Goal: Navigation & Orientation: Find specific page/section

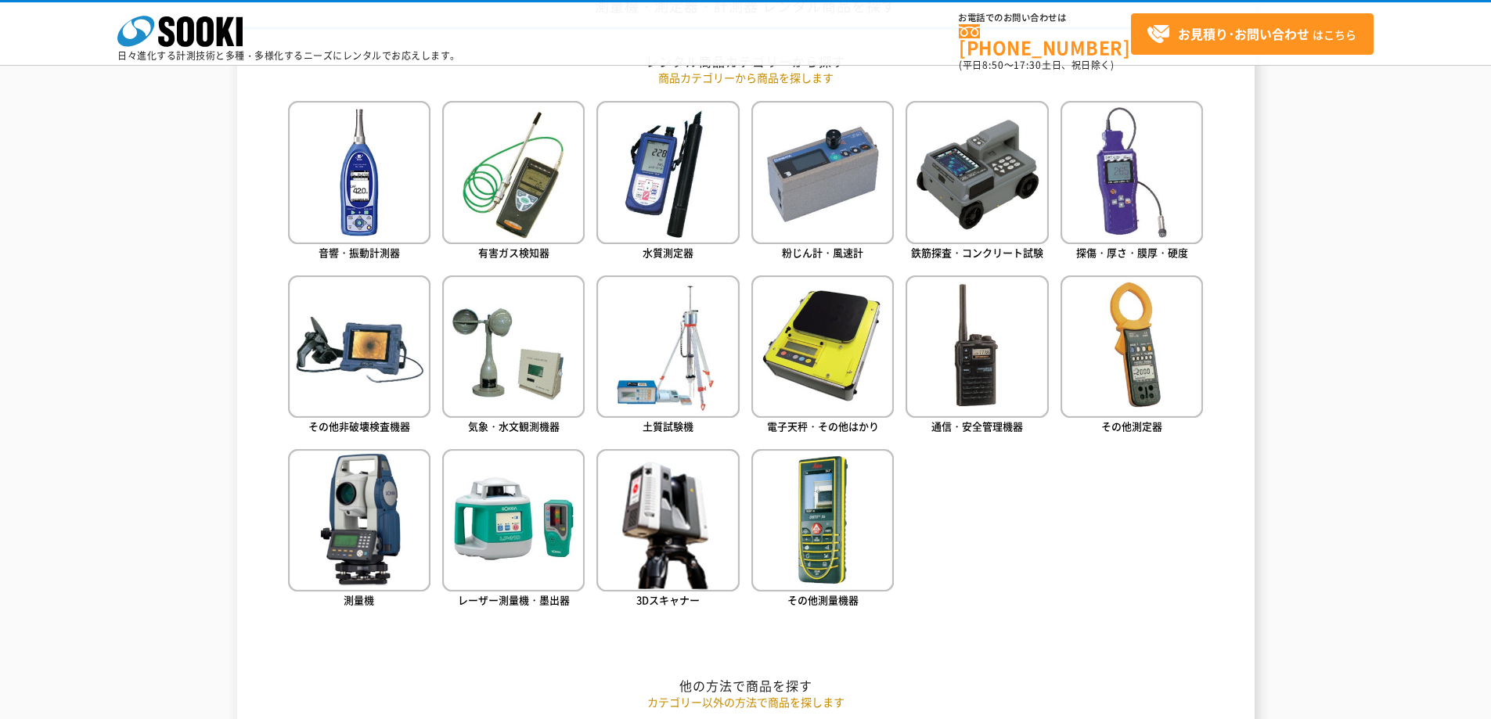
scroll to position [626, 0]
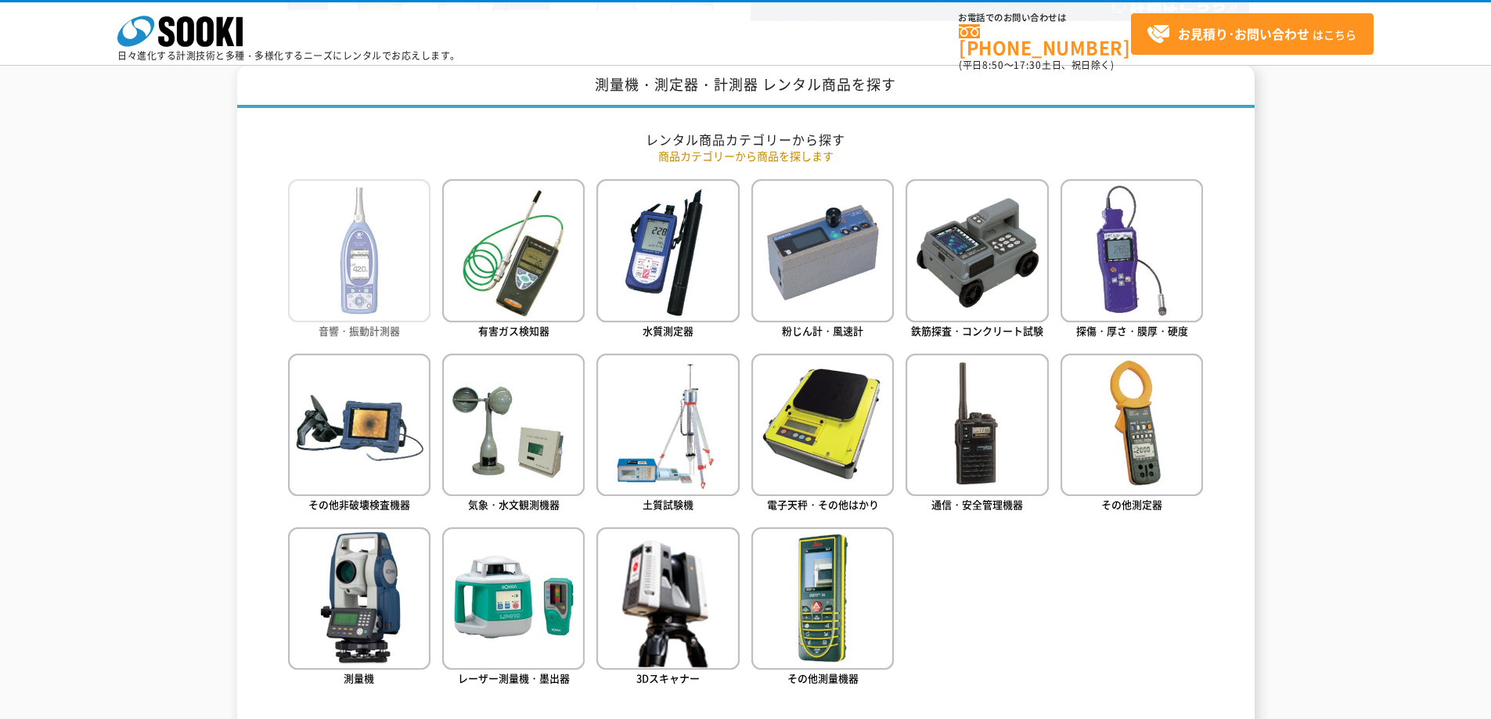
click at [405, 289] on img at bounding box center [359, 250] width 142 height 142
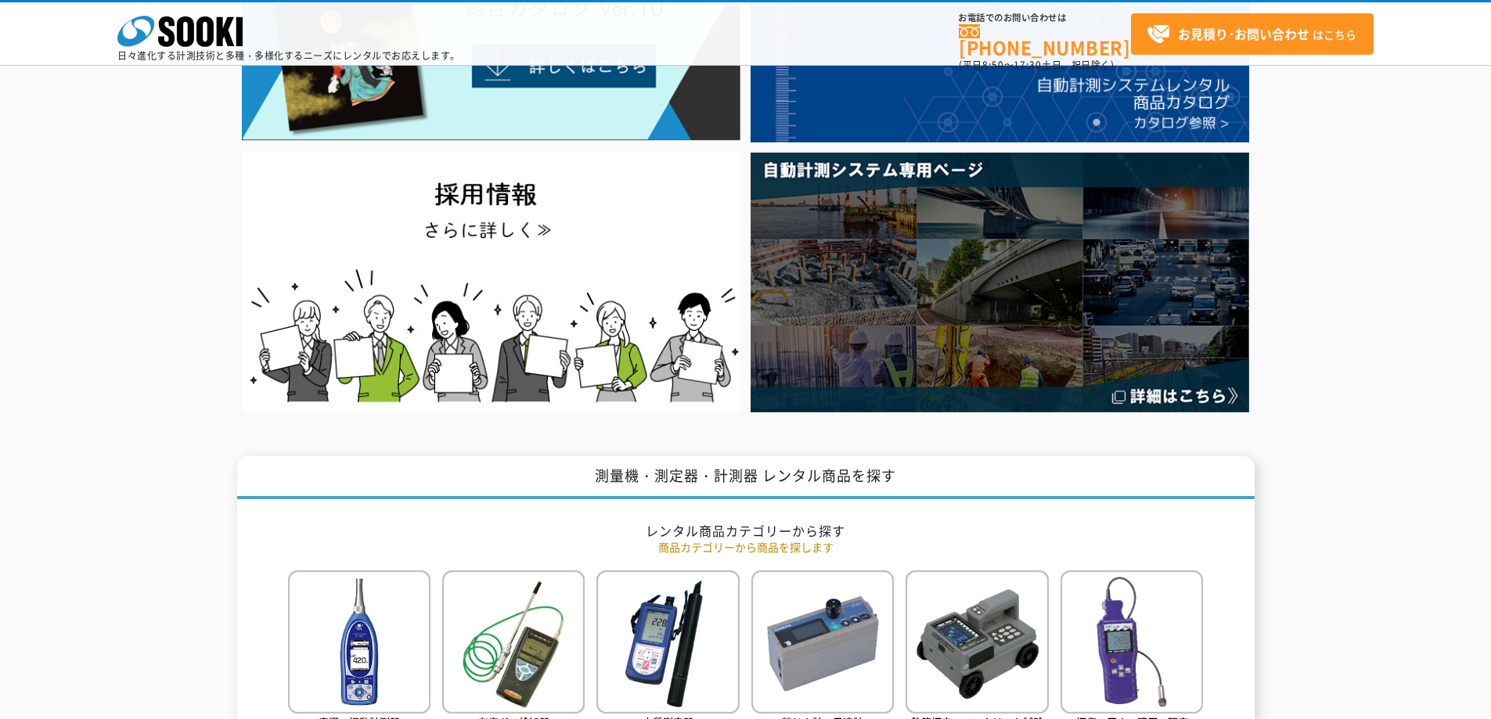
scroll to position [0, 0]
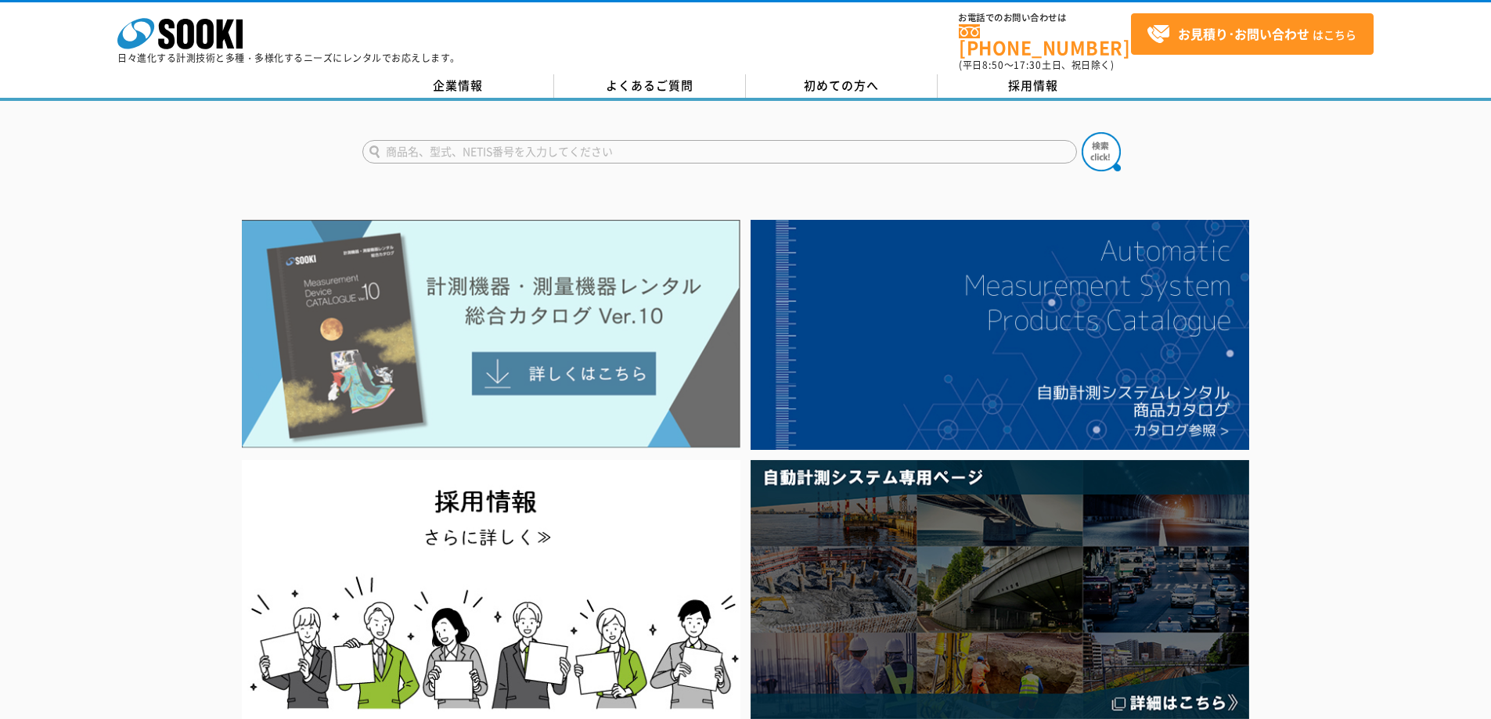
click at [303, 317] on img at bounding box center [491, 334] width 499 height 229
